Goal: Task Accomplishment & Management: Manage account settings

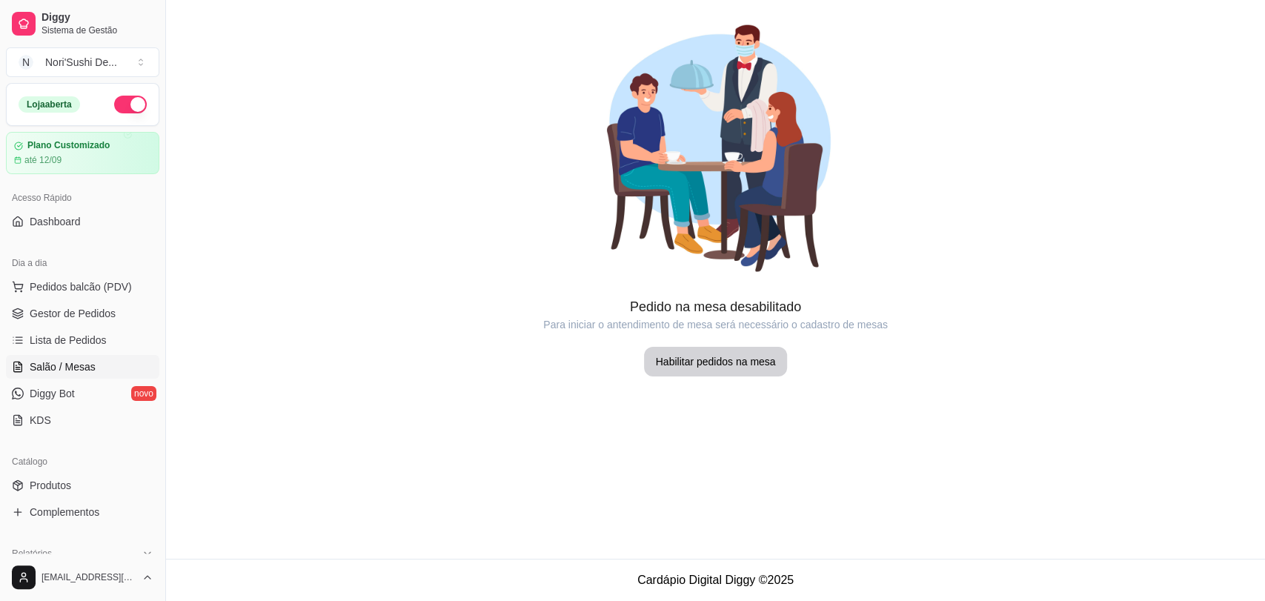
scroll to position [165, 0]
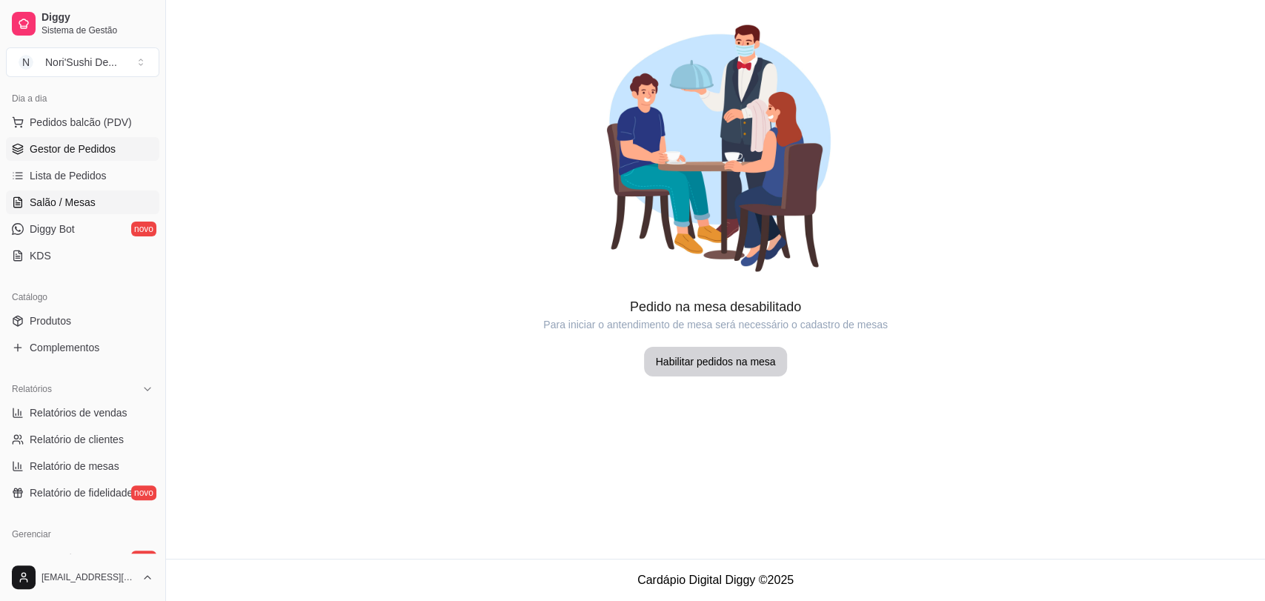
click at [56, 152] on span "Gestor de Pedidos" at bounding box center [73, 149] width 86 height 15
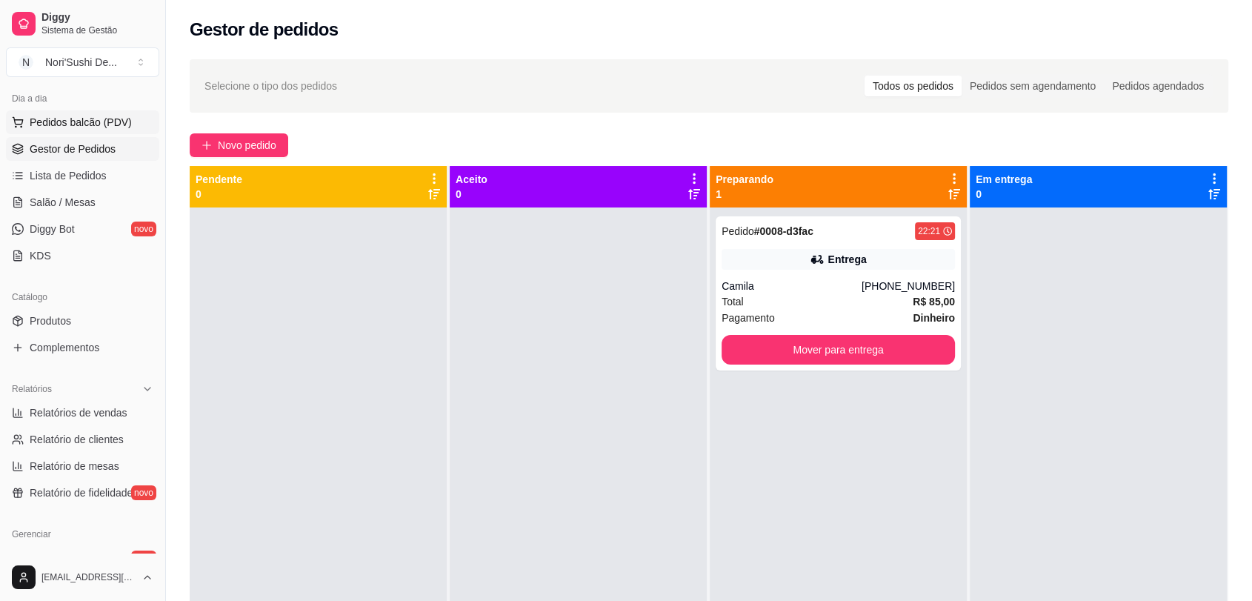
click at [69, 133] on button "Pedidos balcão (PDV)" at bounding box center [82, 122] width 153 height 24
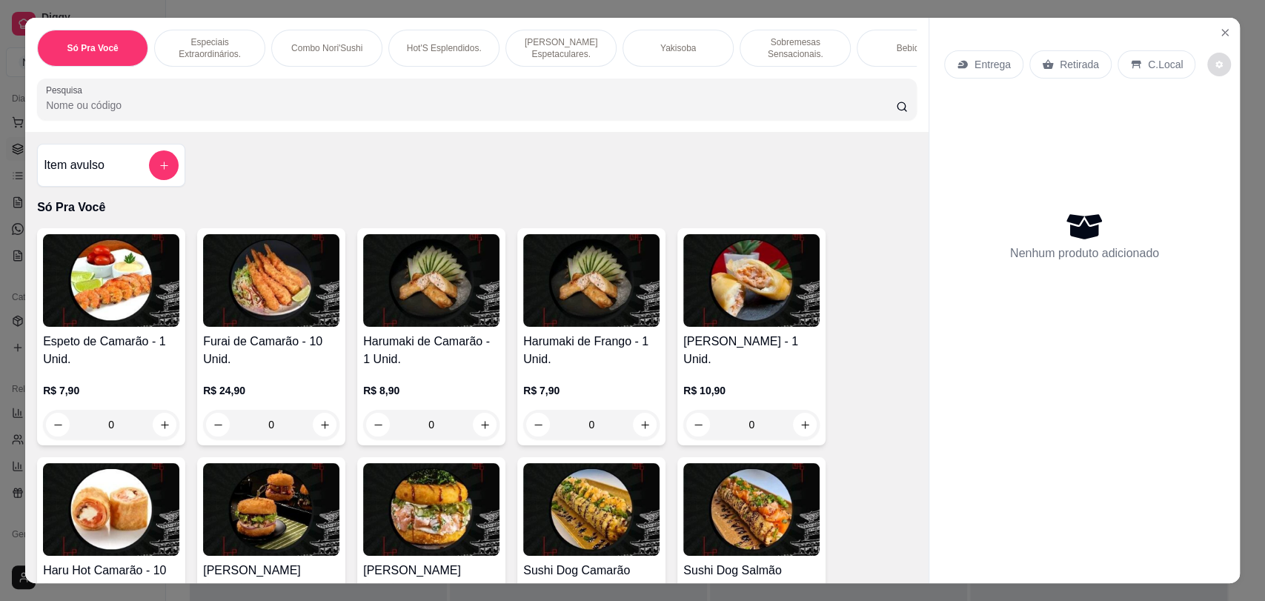
click at [1207, 71] on button "decrease-product-quantity" at bounding box center [1219, 65] width 24 height 24
click at [1219, 30] on icon "Close" at bounding box center [1225, 33] width 12 height 12
click at [1219, 36] on icon "Close" at bounding box center [1225, 33] width 12 height 12
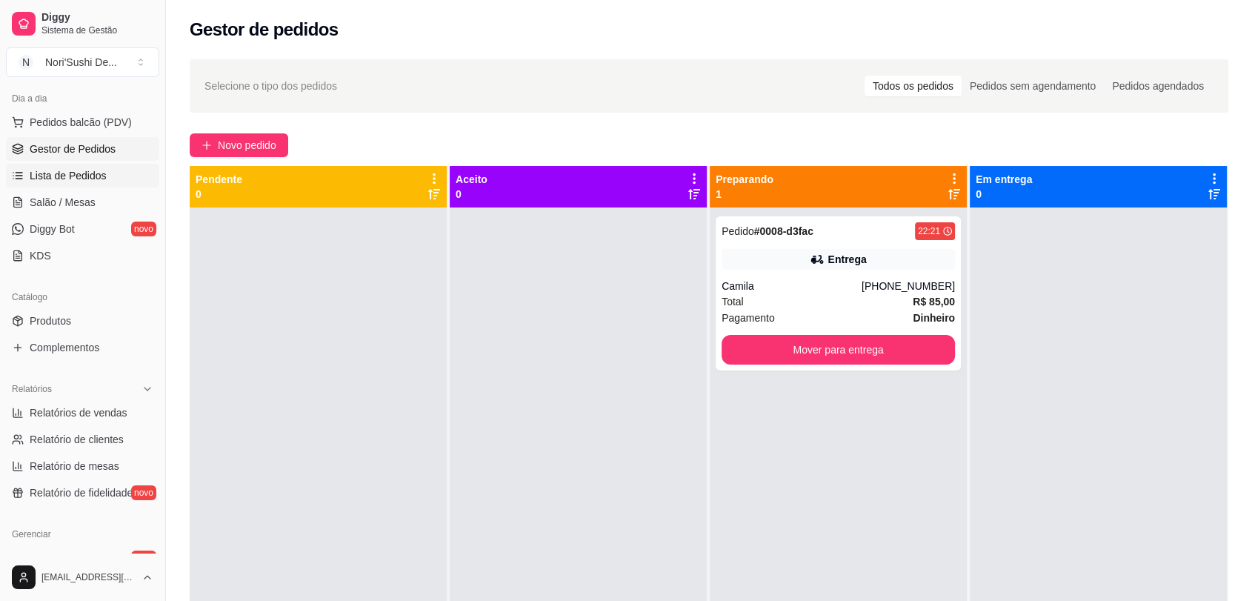
click at [89, 174] on span "Lista de Pedidos" at bounding box center [68, 175] width 77 height 15
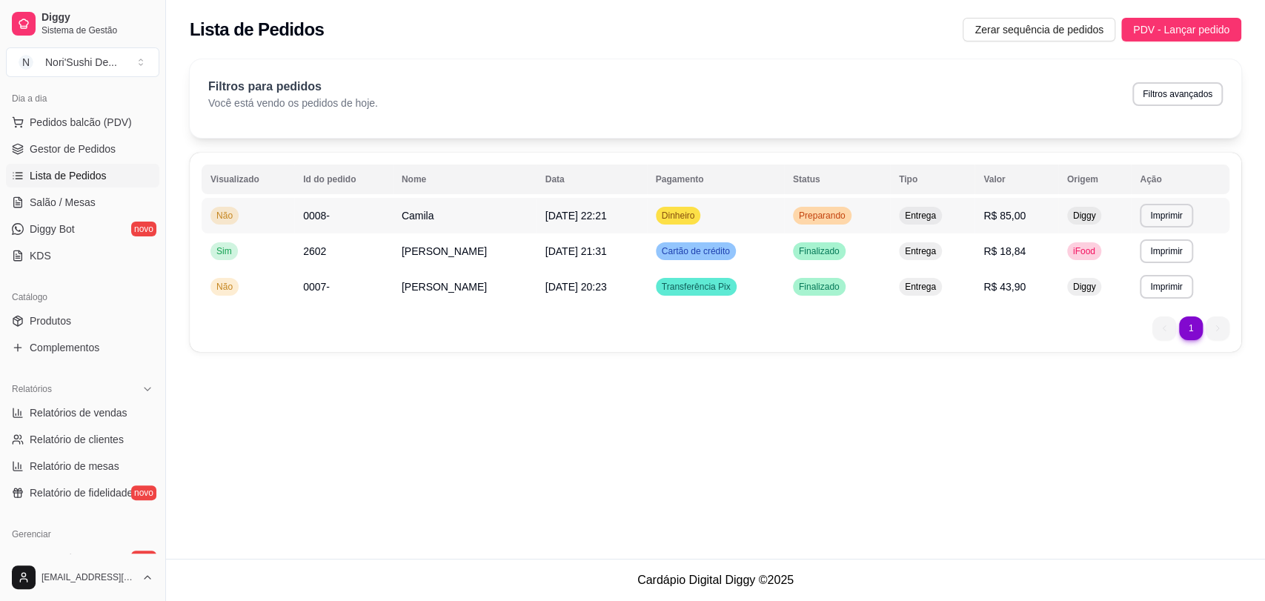
click at [555, 214] on span "[DATE] 22:21" at bounding box center [576, 216] width 62 height 12
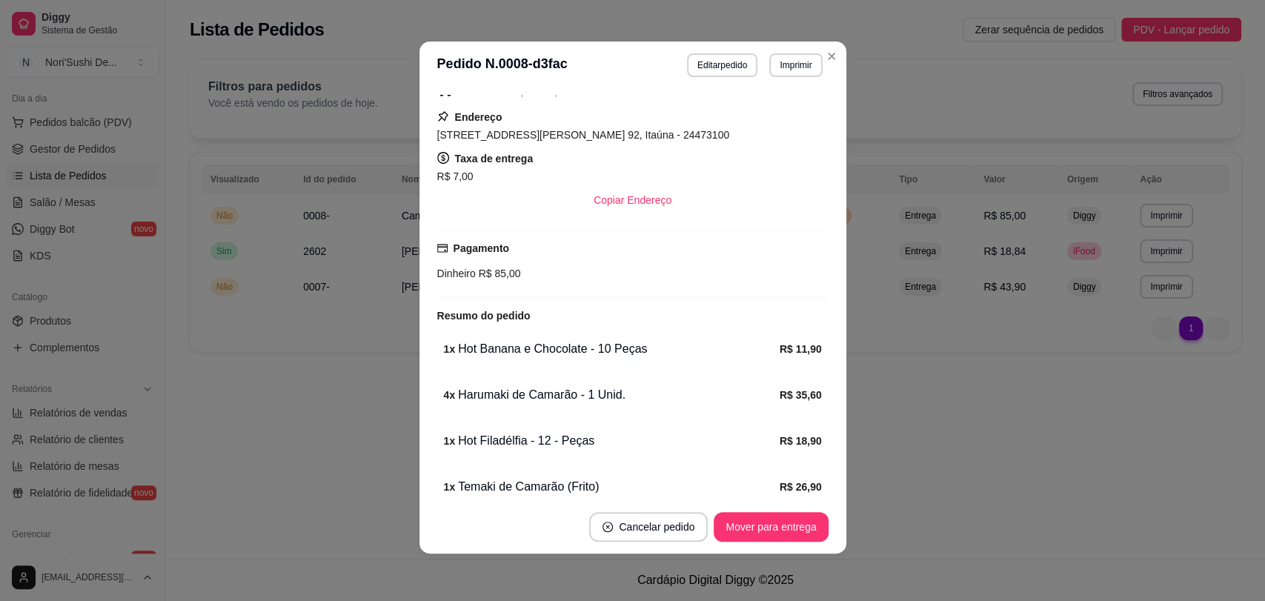
scroll to position [285, 0]
